Goal: Information Seeking & Learning: Learn about a topic

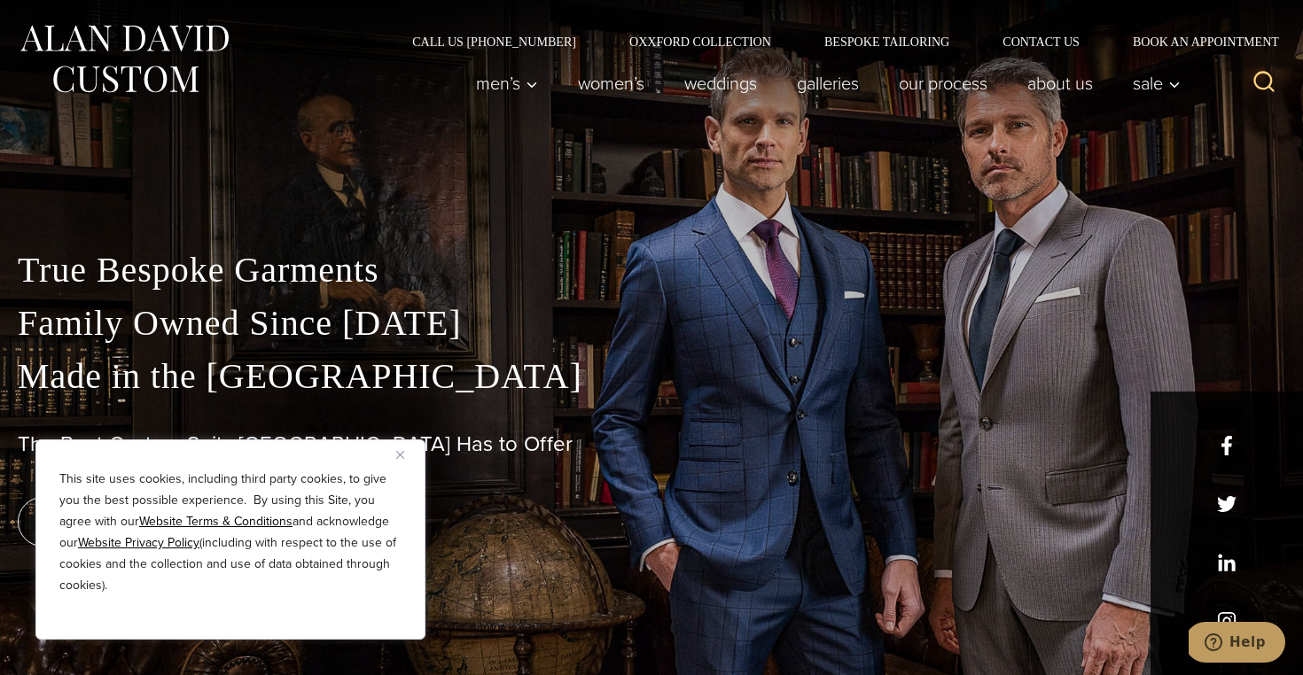
click at [394, 450] on div "This site uses cookies, including third party cookies, to give you the best pos…" at bounding box center [230, 540] width 390 height 200
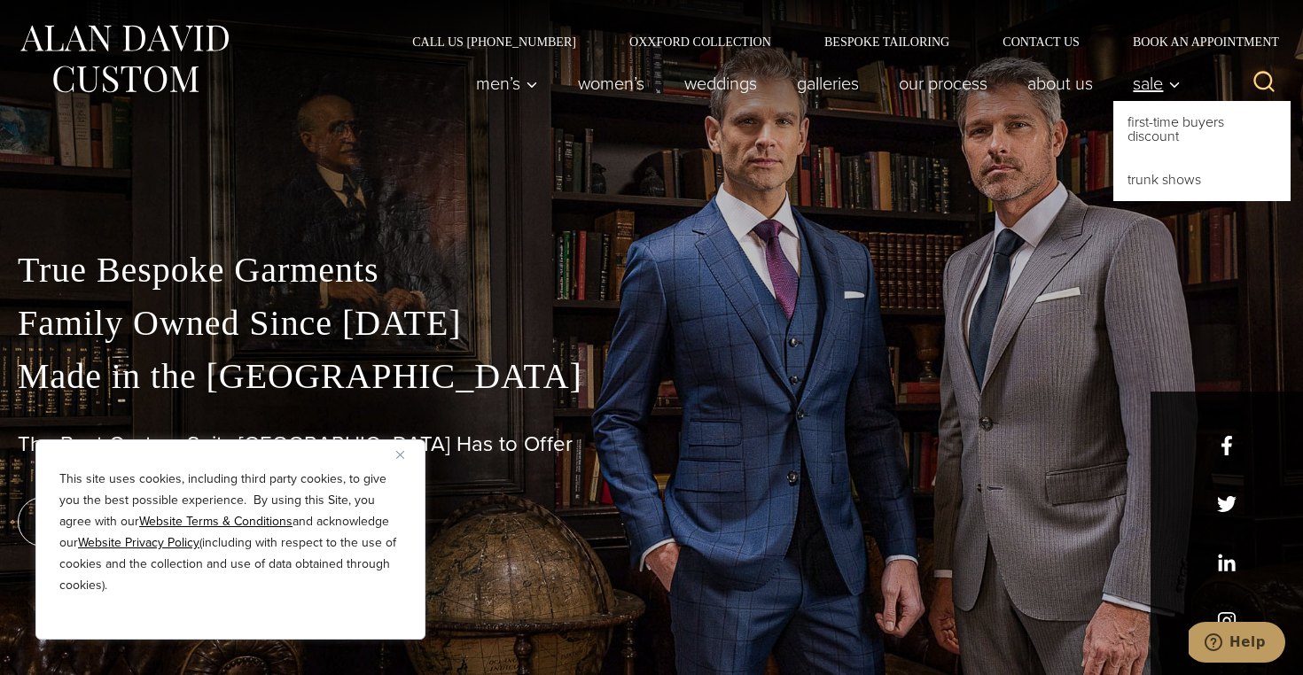
click at [1155, 86] on span "Sale" at bounding box center [1157, 83] width 48 height 18
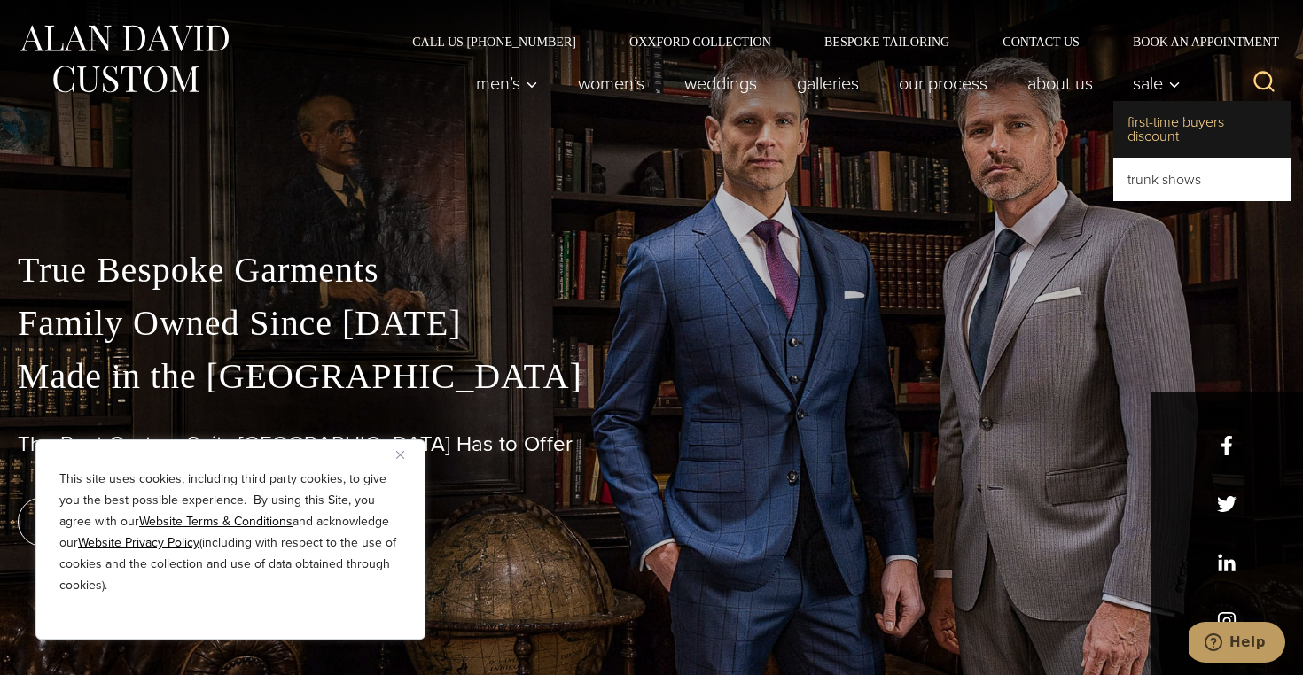
click at [1159, 123] on link "First-Time Buyers Discount" at bounding box center [1201, 129] width 177 height 57
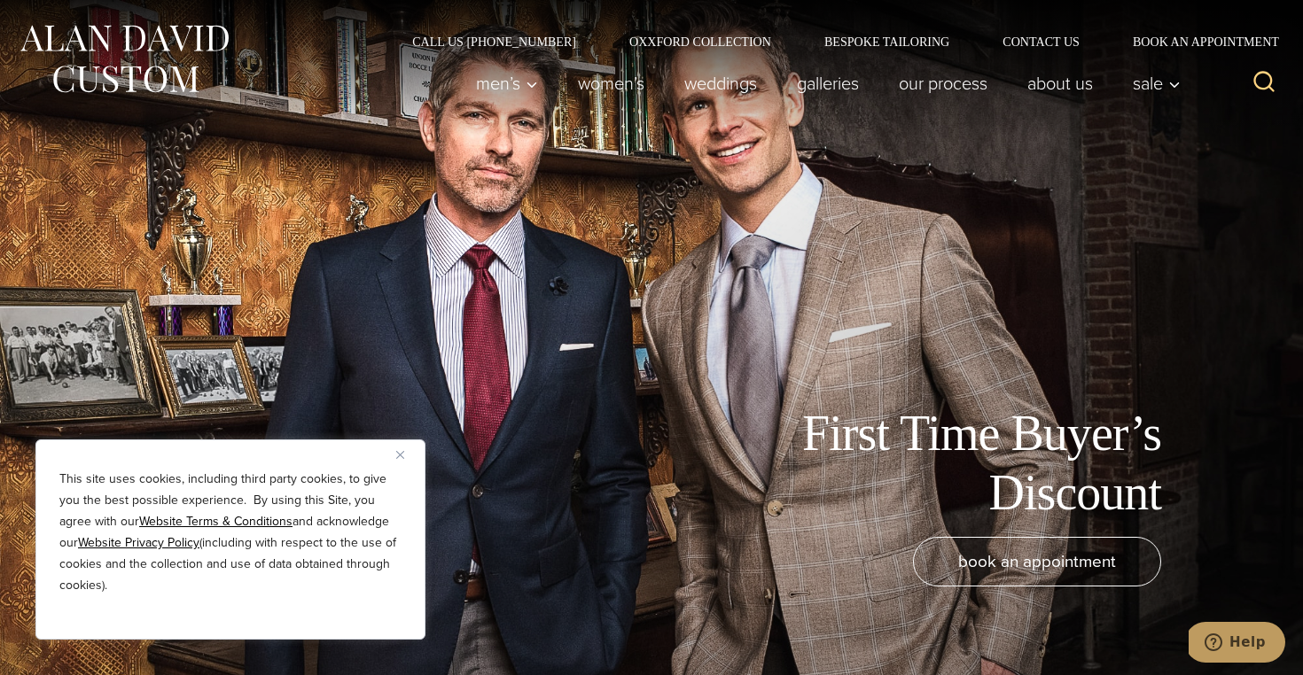
click at [399, 449] on button "Close" at bounding box center [406, 454] width 21 height 21
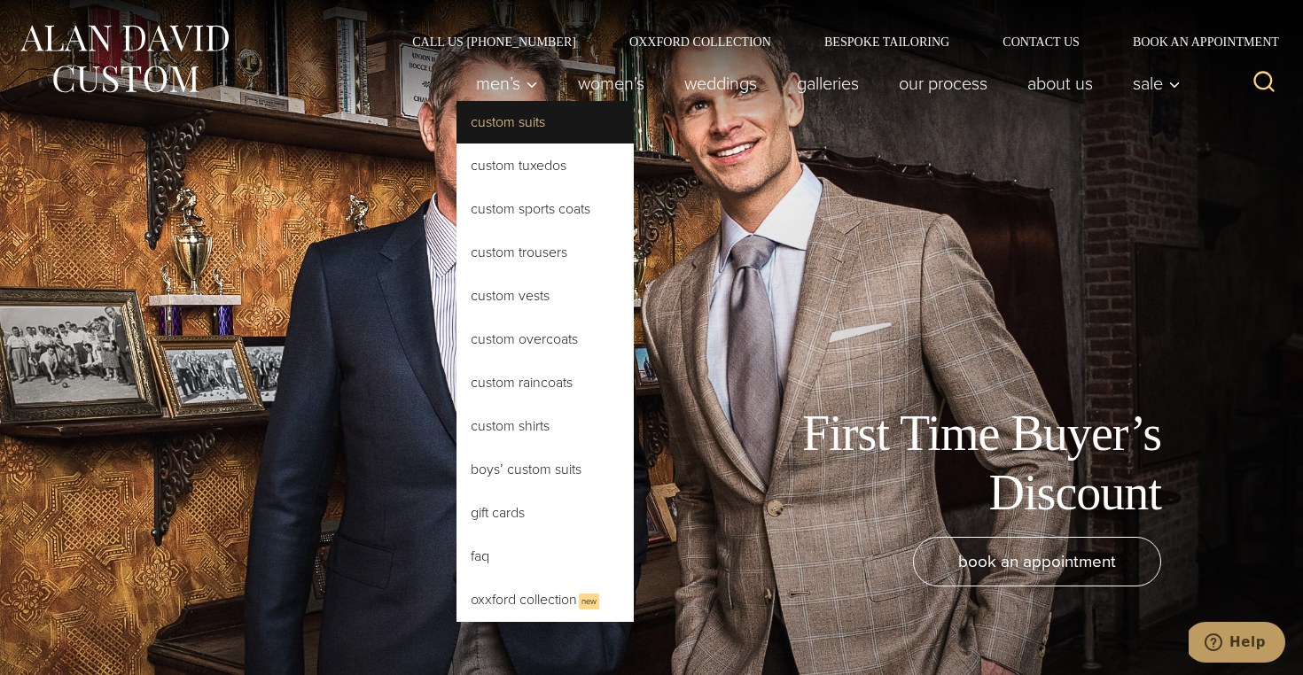
click at [521, 120] on link "Custom Suits" at bounding box center [544, 122] width 177 height 43
